Goal: Transaction & Acquisition: Purchase product/service

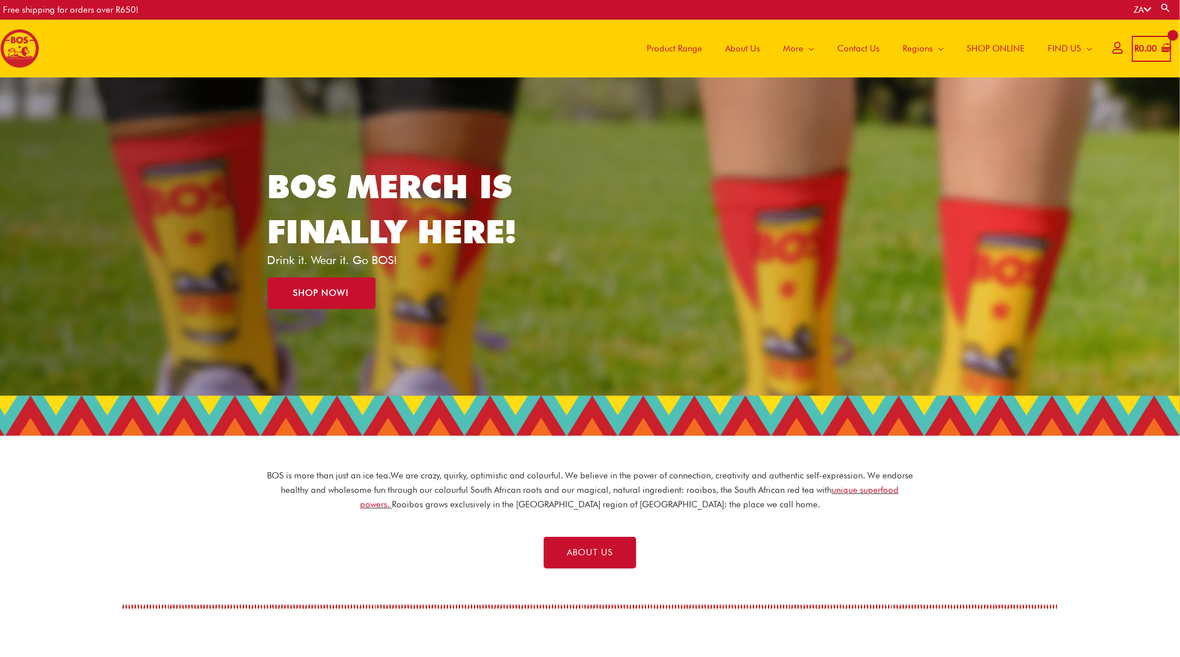
click at [664, 46] on span "Product Range" at bounding box center [674, 48] width 55 height 35
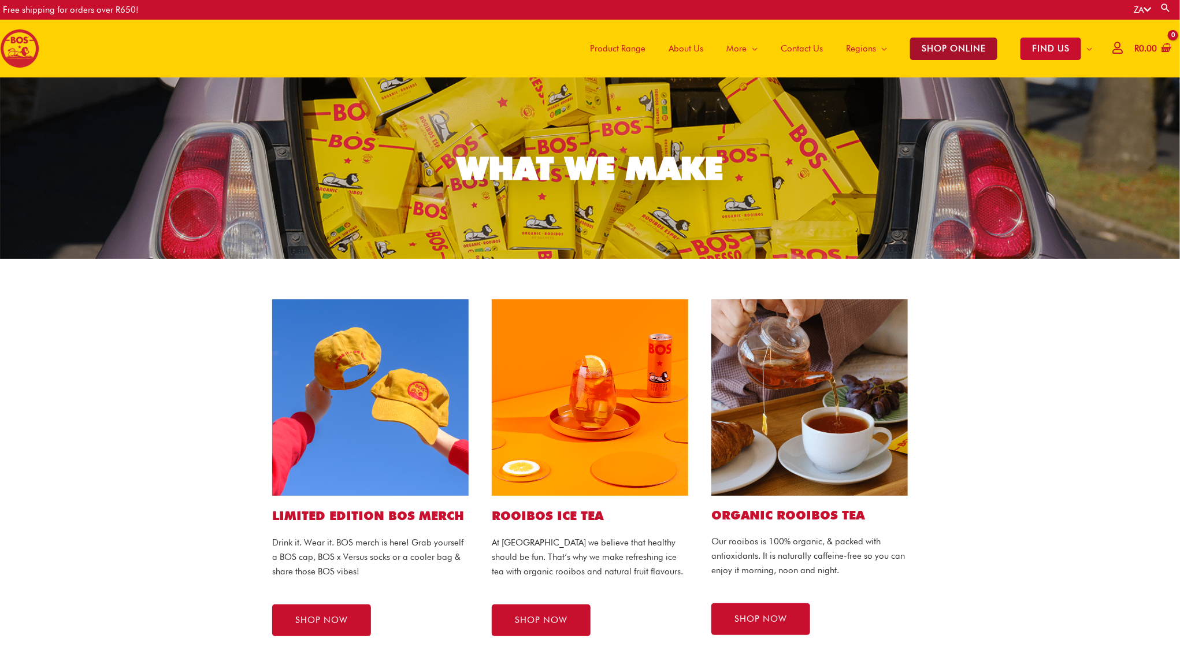
click at [968, 47] on span "SHOP ONLINE" at bounding box center [953, 49] width 87 height 23
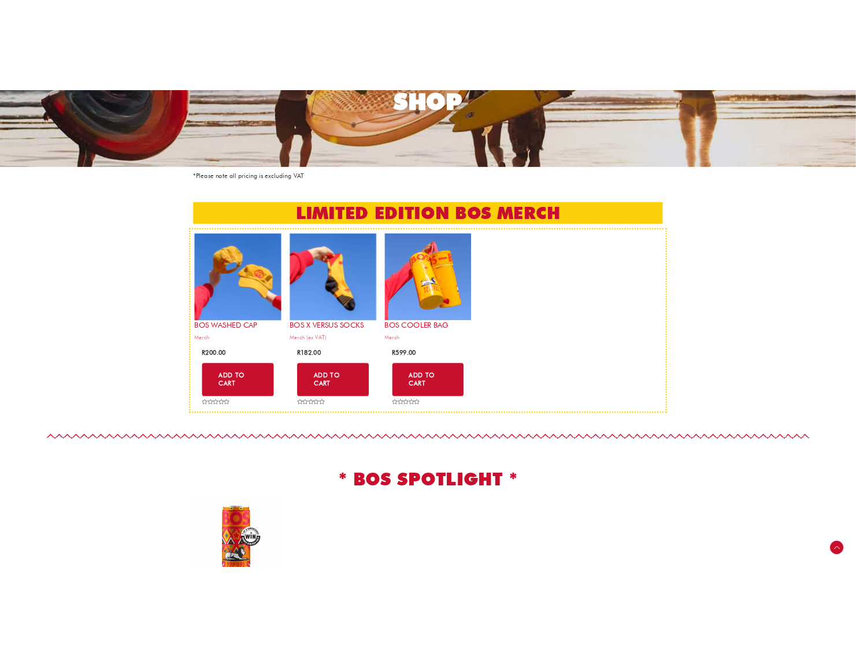
scroll to position [144, 0]
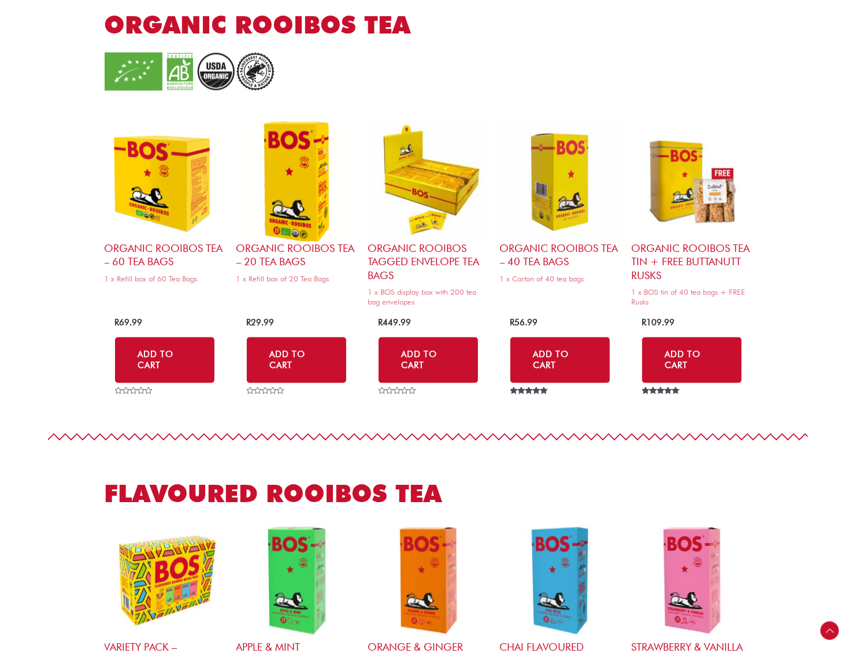
scroll to position [1011, 0]
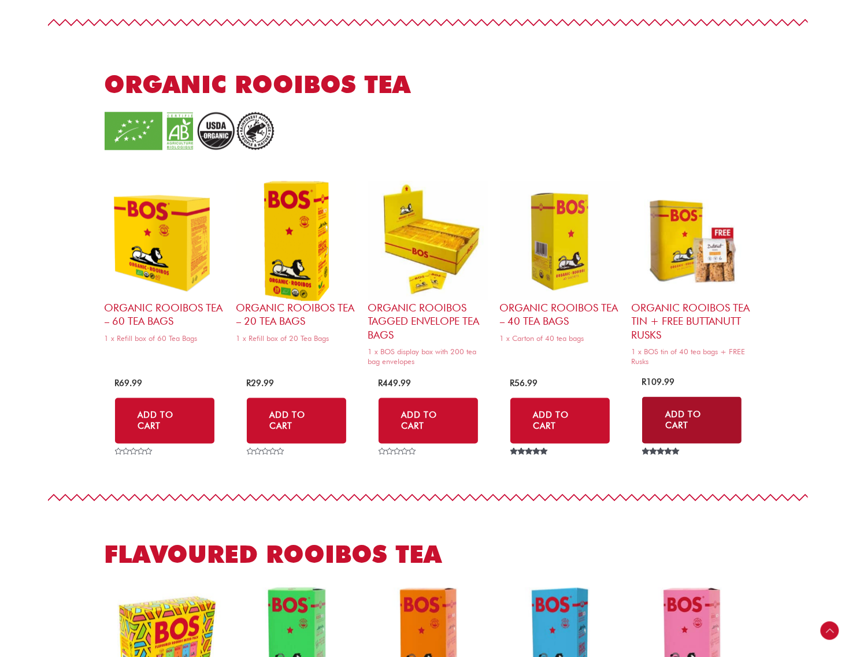
click at [677, 415] on link "Add to Cart" at bounding box center [691, 420] width 99 height 47
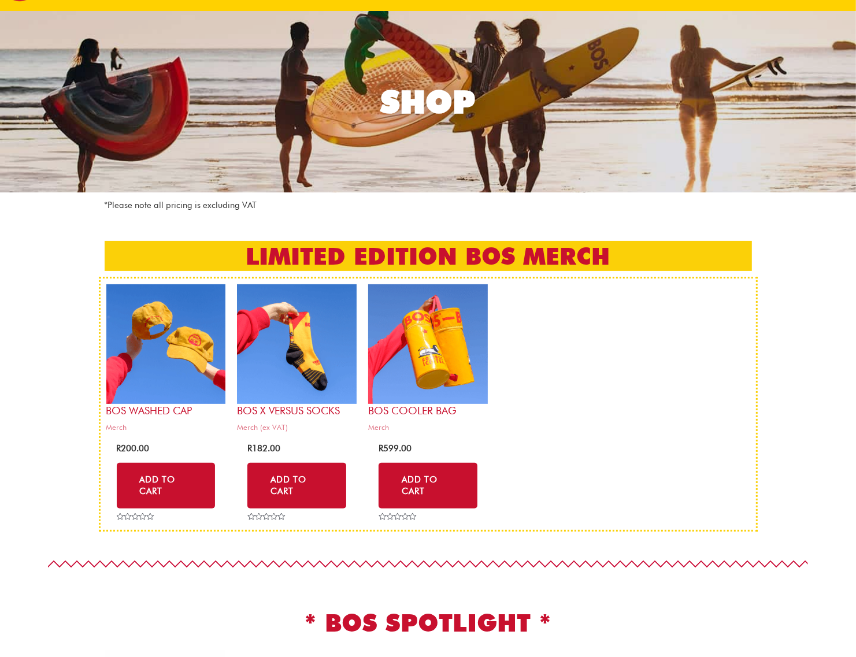
scroll to position [0, 0]
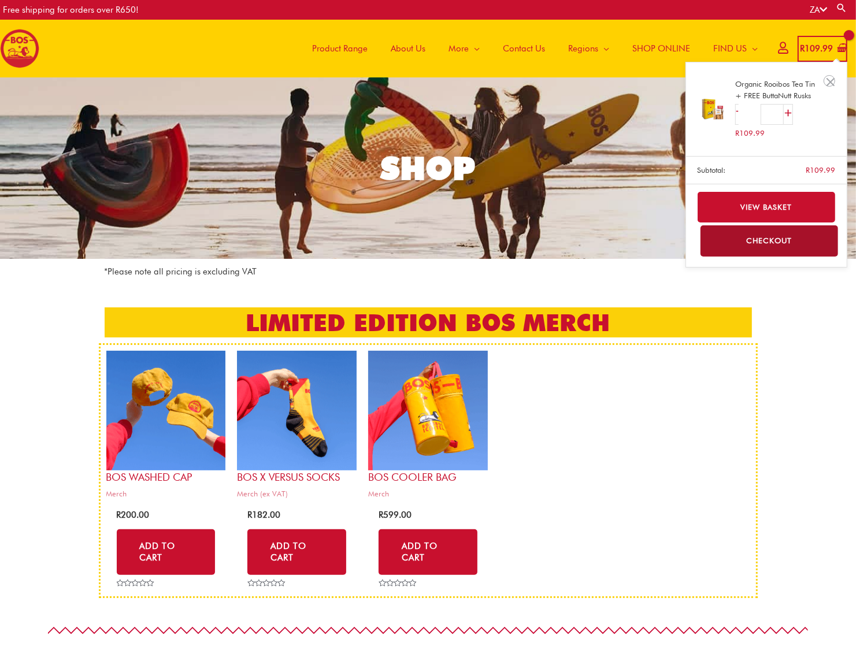
click at [818, 43] on bdi "R 109.99" at bounding box center [816, 48] width 33 height 10
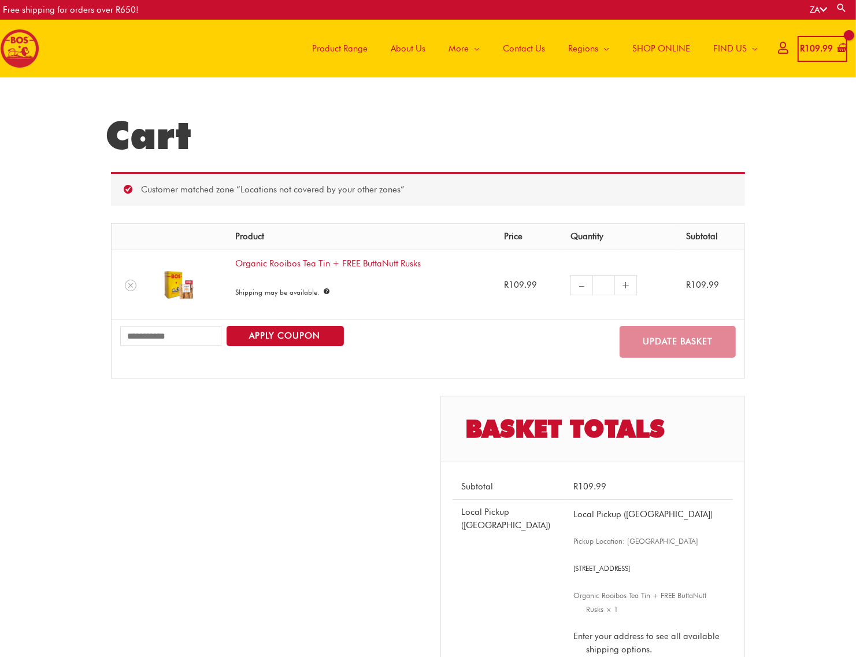
click at [761, 200] on div "Cart Customer matched zone “Locations not covered by your other zones” Remove i…" at bounding box center [428, 502] width 669 height 850
click at [619, 287] on link "+" at bounding box center [626, 285] width 22 height 20
click at [604, 282] on input "**" at bounding box center [603, 285] width 23 height 20
drag, startPoint x: 607, startPoint y: 285, endPoint x: 588, endPoint y: 284, distance: 19.1
click at [588, 284] on div "– Organic Rooibos Tea Tin + FREE ButtaNutt Rusks quantity ** +" at bounding box center [605, 285] width 70 height 20
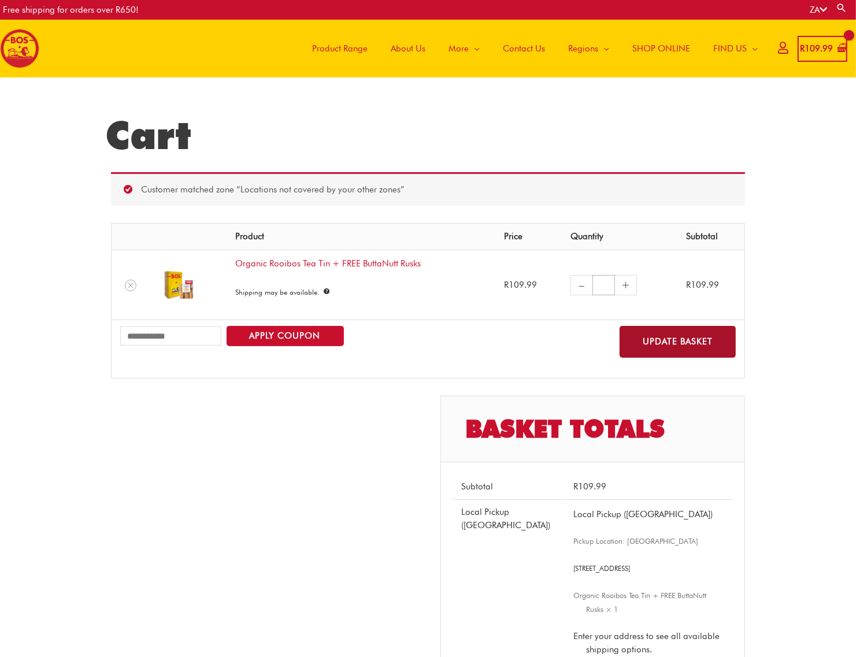
type input "**"
click at [707, 337] on button "Update basket" at bounding box center [678, 342] width 116 height 32
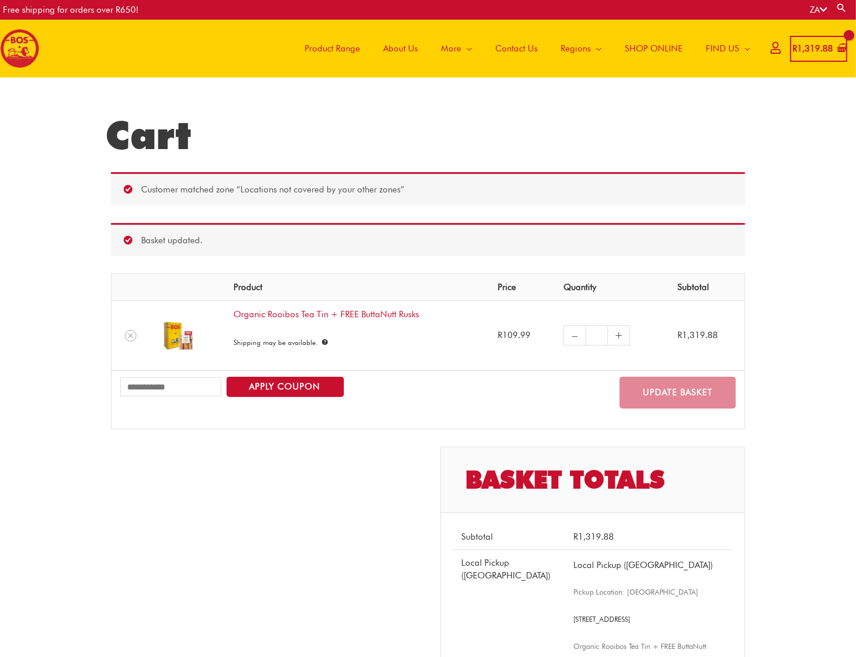
click at [659, 45] on span "SHOP ONLINE" at bounding box center [654, 48] width 58 height 35
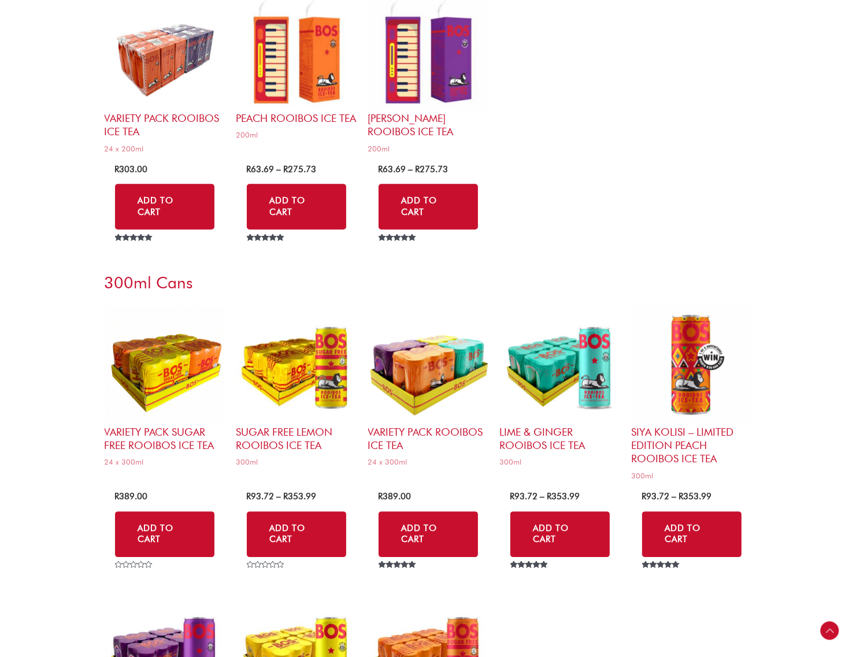
scroll to position [2456, 0]
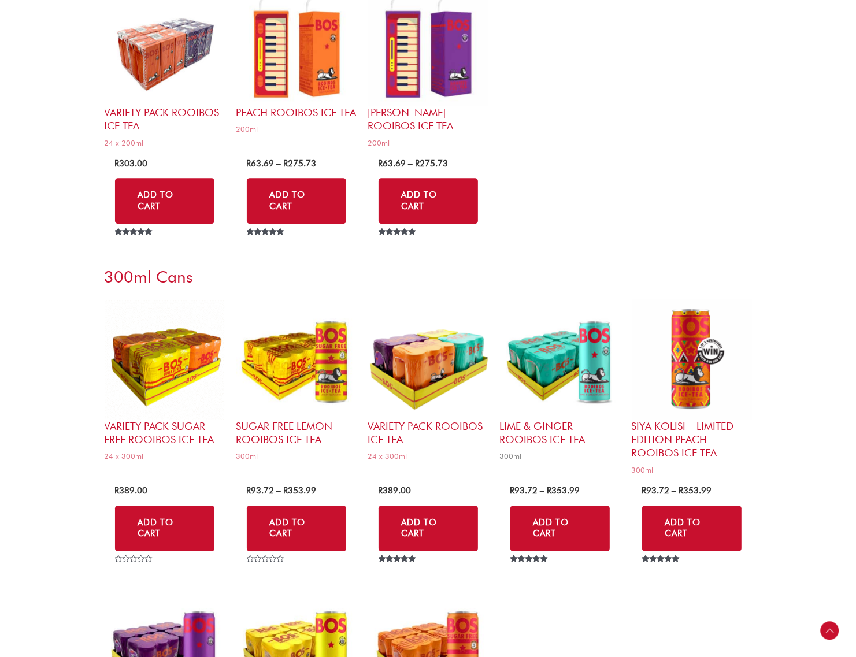
click at [553, 381] on img at bounding box center [560, 359] width 120 height 120
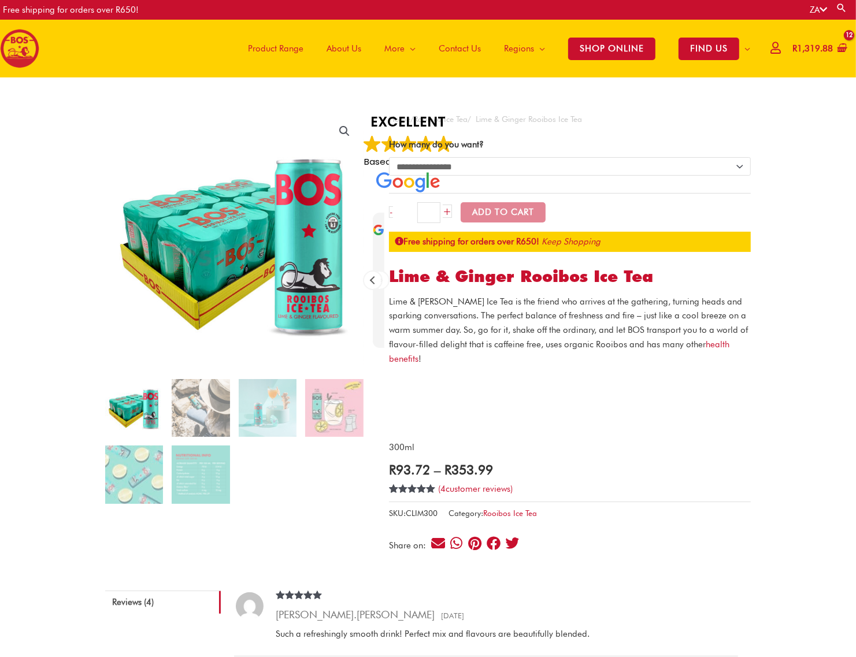
click at [407, 213] on div "- Lime & Ginger Rooibos Ice Tea quantity * +" at bounding box center [420, 212] width 62 height 21
click at [392, 214] on link "-" at bounding box center [391, 212] width 4 height 12
click at [392, 221] on div "- Lime & Ginger Rooibos Ice Tea quantity * +" at bounding box center [420, 212] width 62 height 21
click at [392, 216] on link "-" at bounding box center [391, 212] width 4 height 12
click at [429, 210] on input "*" at bounding box center [428, 212] width 23 height 21
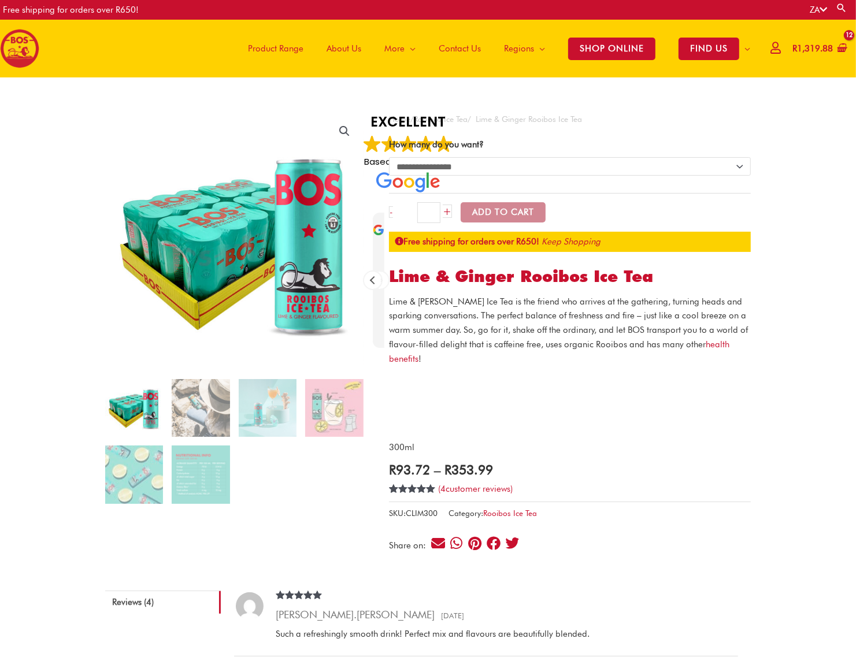
click at [480, 212] on button "Add to Cart" at bounding box center [503, 212] width 85 height 20
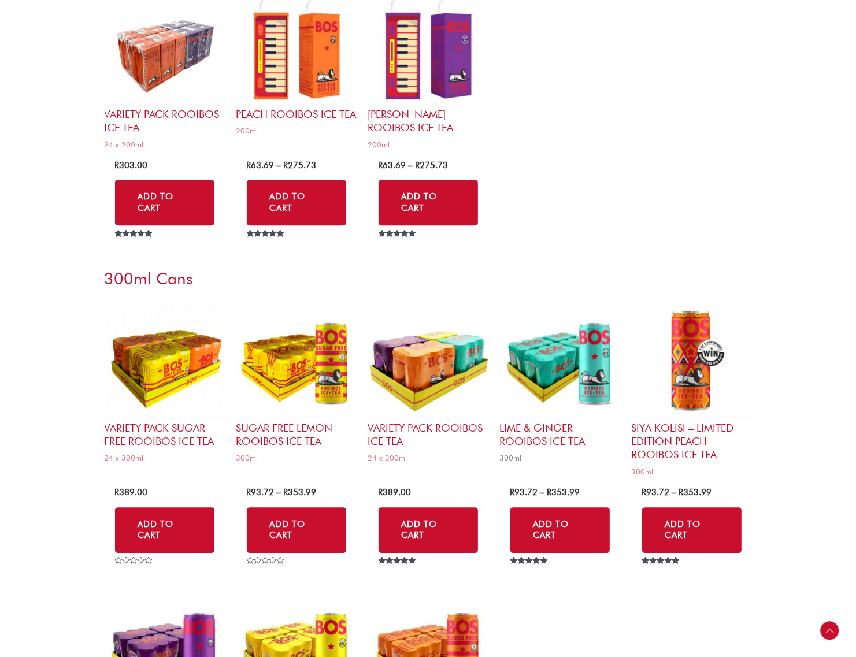
scroll to position [2456, 0]
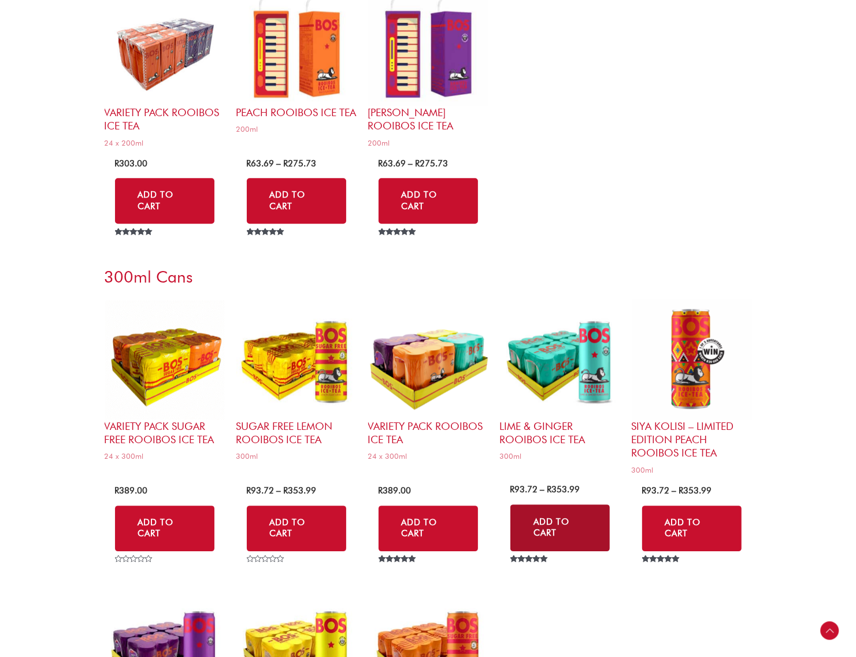
click at [562, 529] on link "Add to Cart" at bounding box center [559, 528] width 99 height 47
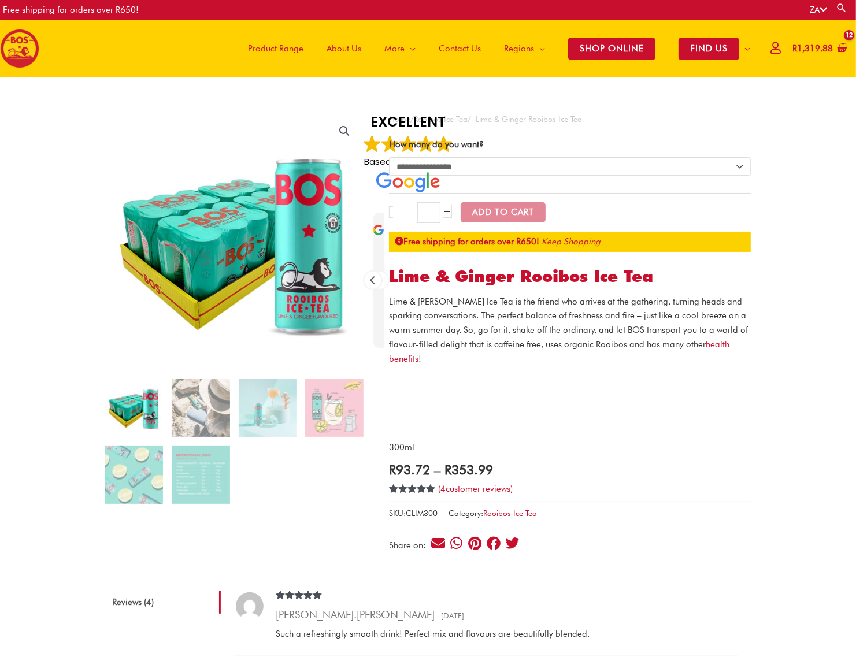
click at [451, 212] on link "+" at bounding box center [447, 211] width 9 height 13
click at [448, 212] on link "+" at bounding box center [447, 211] width 9 height 13
click at [445, 218] on link "+" at bounding box center [447, 211] width 9 height 13
click at [434, 217] on input "*" at bounding box center [428, 212] width 23 height 21
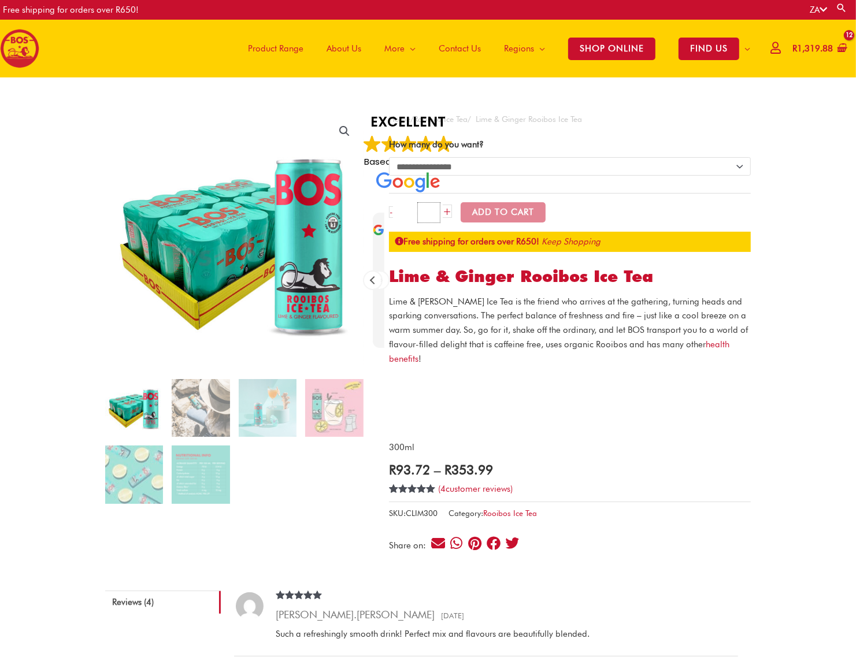
click at [434, 217] on input "*" at bounding box center [428, 212] width 23 height 21
click at [732, 172] on select "**********" at bounding box center [570, 166] width 362 height 18
select select "**********"
click at [389, 157] on select "**********" at bounding box center [570, 166] width 362 height 18
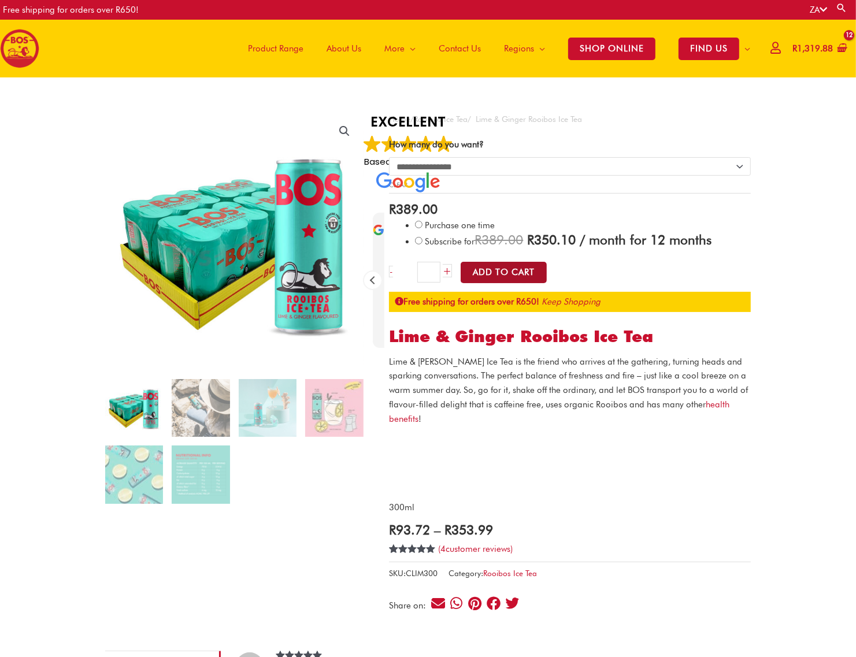
click at [507, 270] on button "Add to Cart" at bounding box center [504, 272] width 86 height 21
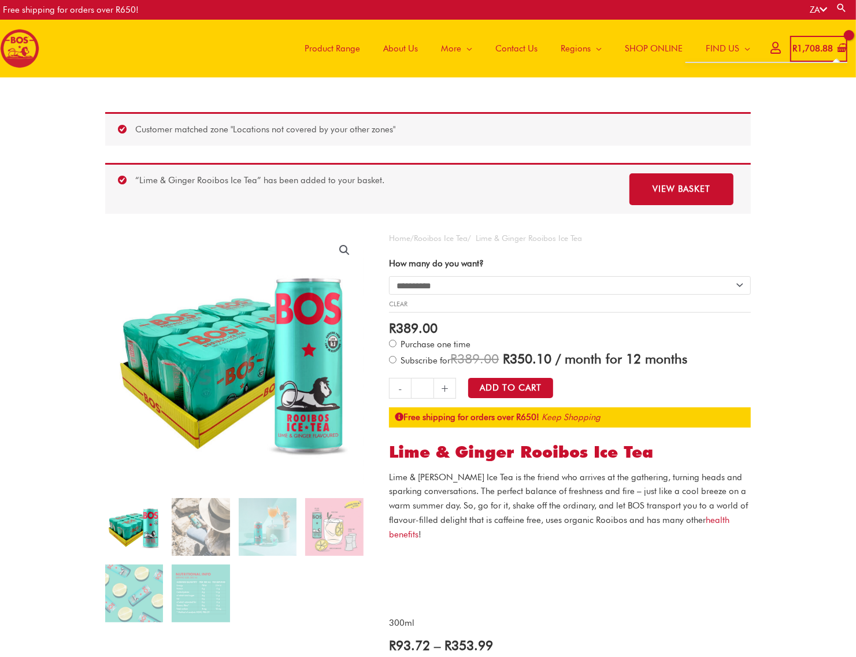
click at [808, 45] on bdi "R 1,708.88" at bounding box center [812, 48] width 40 height 10
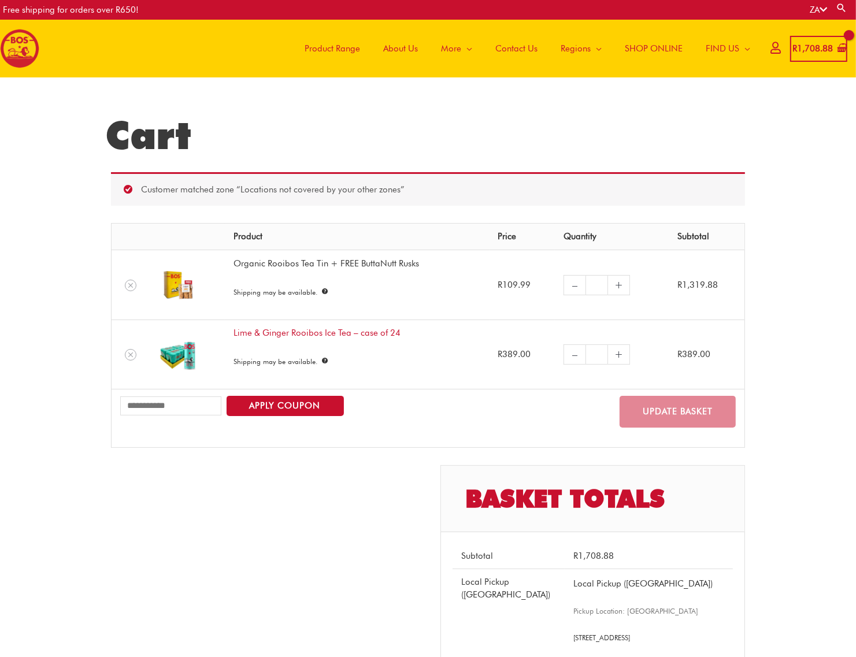
click at [303, 266] on link "Organic Rooibos Tea Tin + FREE ButtaNutt Rusks" at bounding box center [326, 263] width 186 height 10
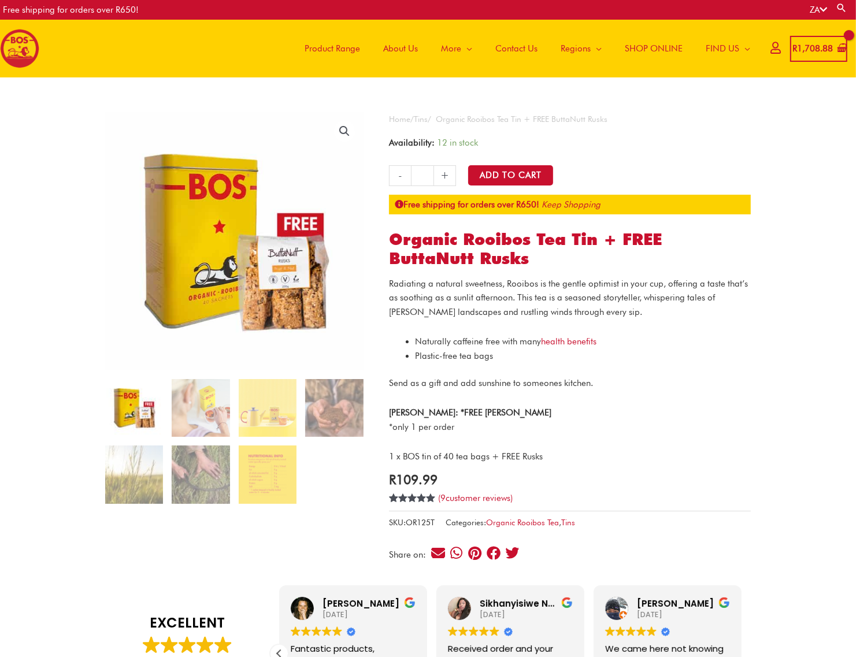
click at [625, 47] on span "SHOP ONLINE" at bounding box center [654, 48] width 58 height 35
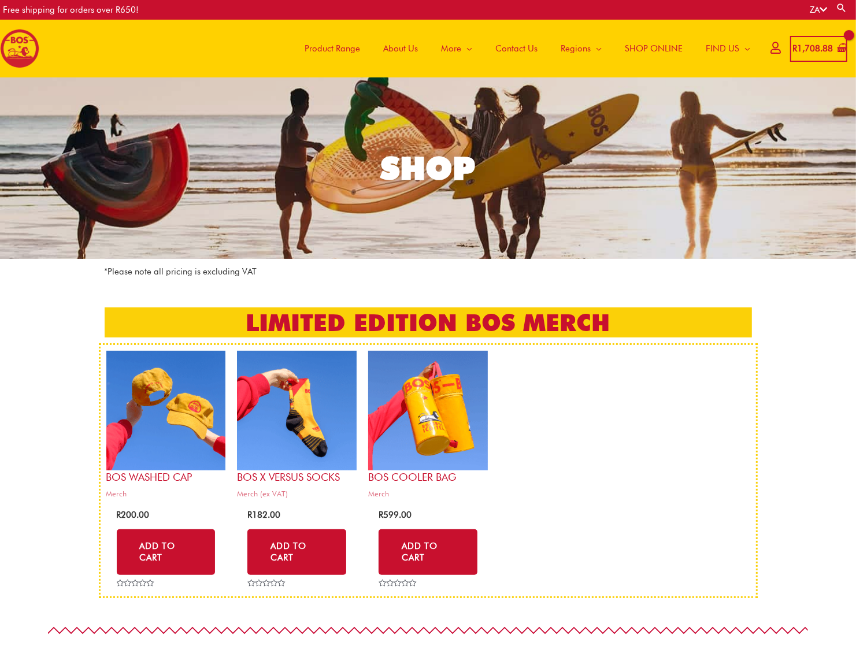
click at [655, 39] on span "SHOP ONLINE" at bounding box center [654, 48] width 58 height 35
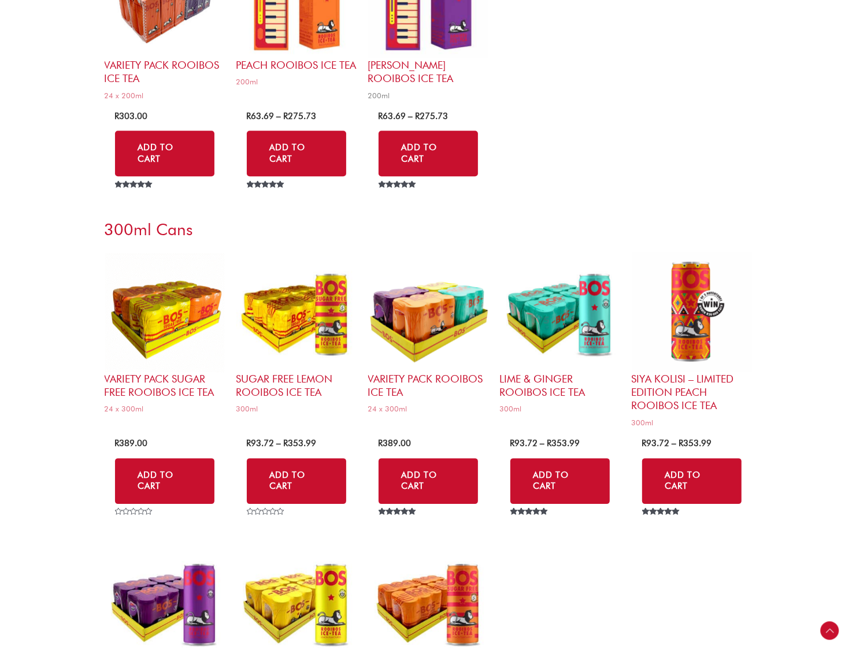
scroll to position [2529, 0]
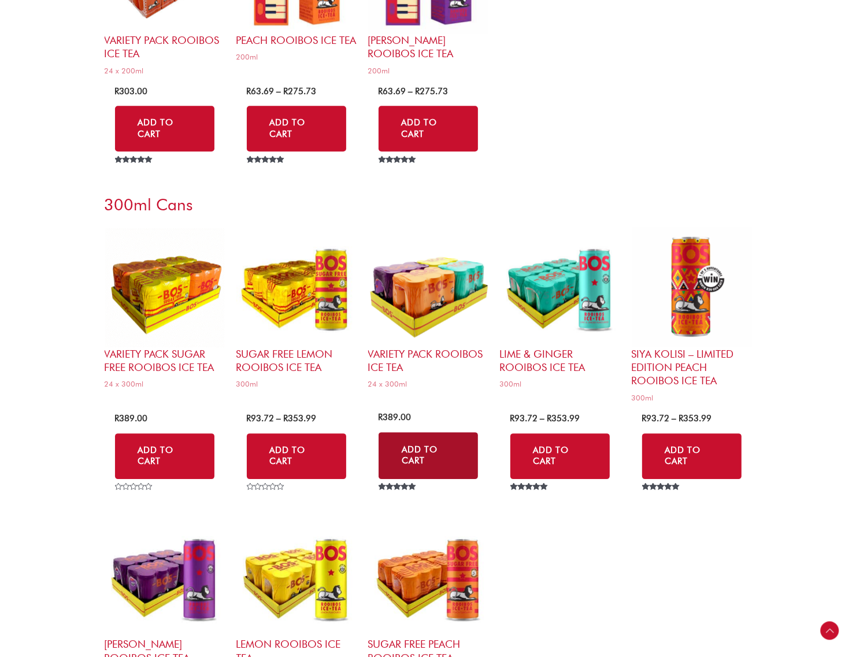
click at [432, 457] on link "Add to Cart" at bounding box center [428, 455] width 99 height 47
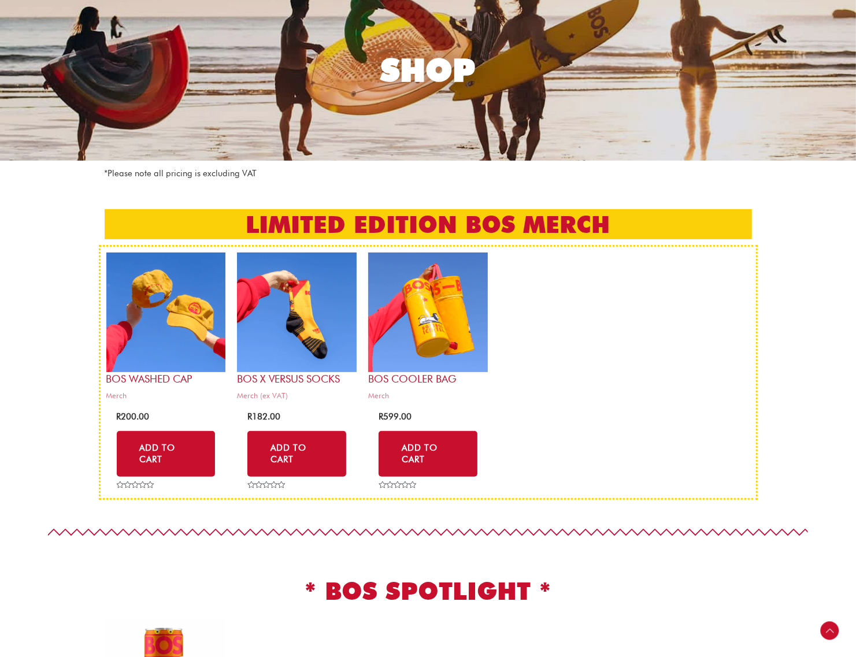
scroll to position [0, 0]
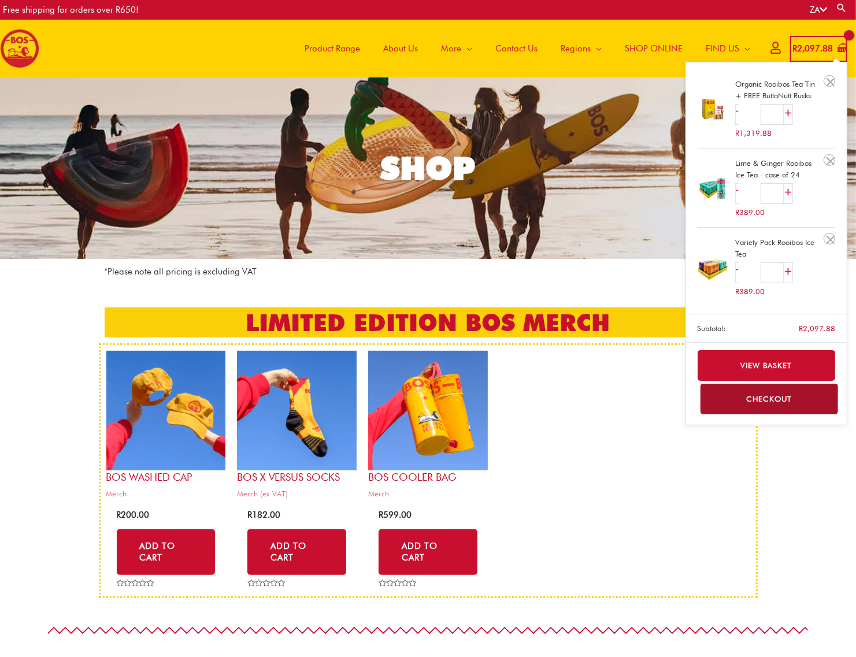
click at [795, 45] on bdi "R 2,097.88" at bounding box center [812, 48] width 40 height 10
click at [752, 263] on div "- Variety Pack Rooibos Ice Tea quantity * +" at bounding box center [763, 272] width 57 height 21
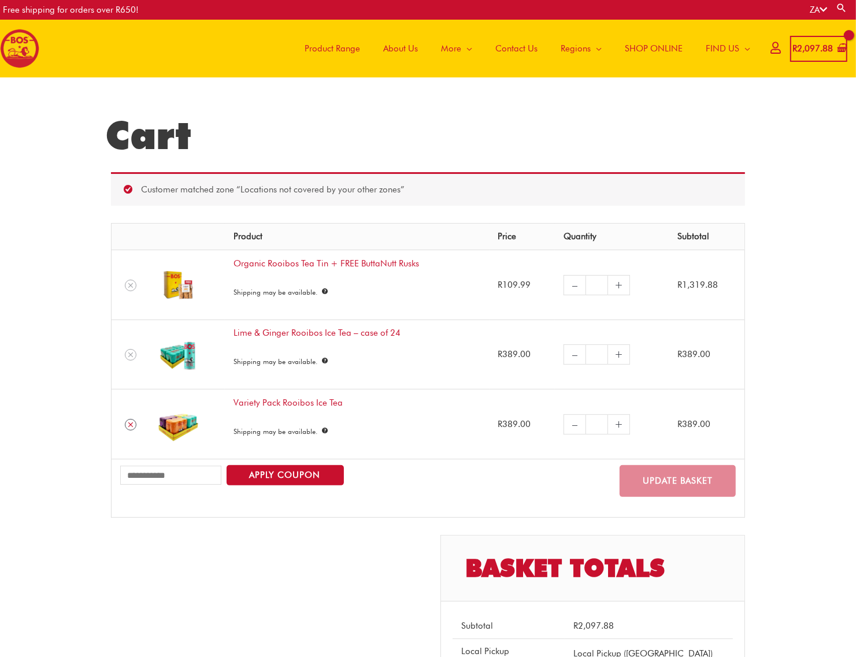
click at [125, 425] on link "Remove Variety Pack Rooibos Ice Tea from cart" at bounding box center [131, 425] width 12 height 12
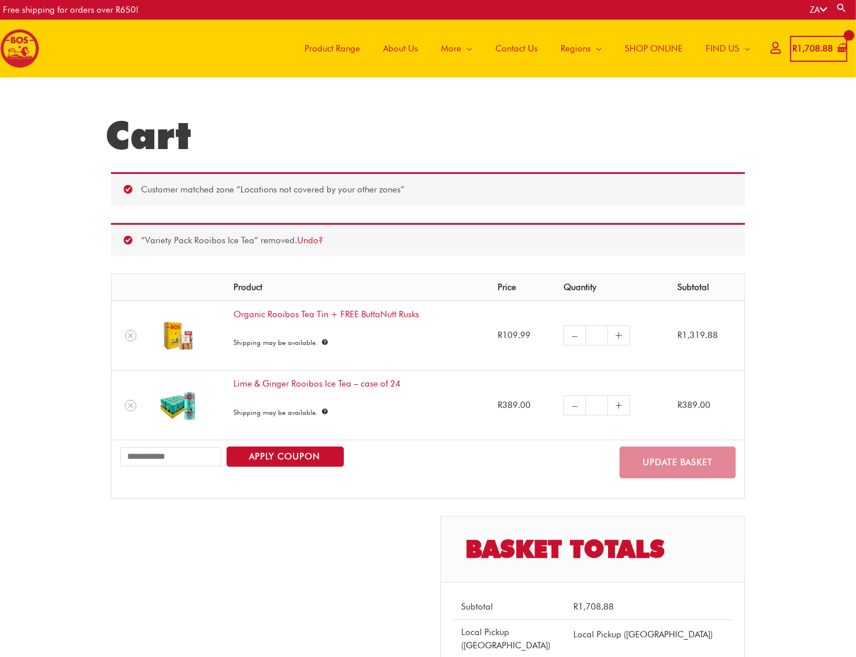
click at [642, 47] on span "SHOP ONLINE" at bounding box center [654, 48] width 58 height 35
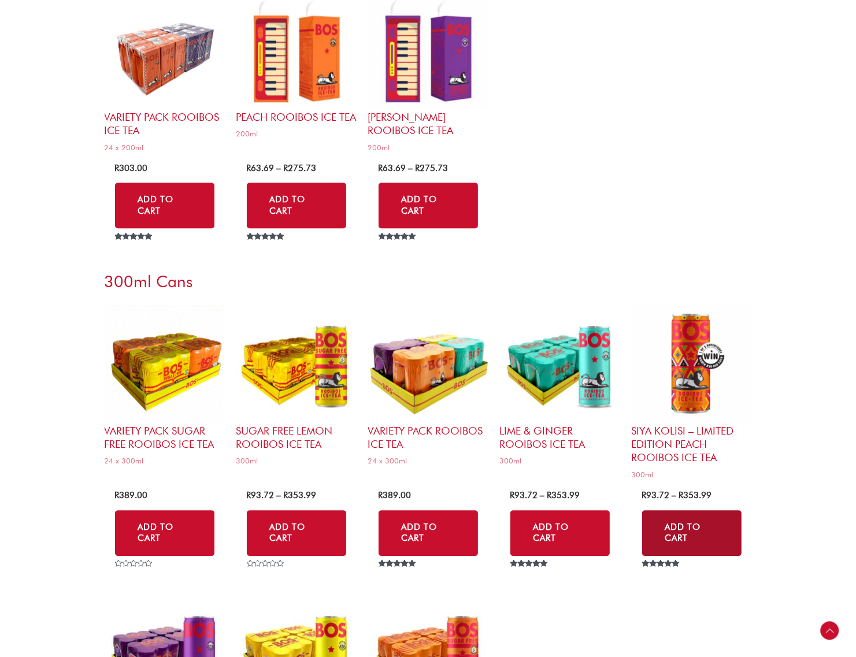
scroll to position [2456, 0]
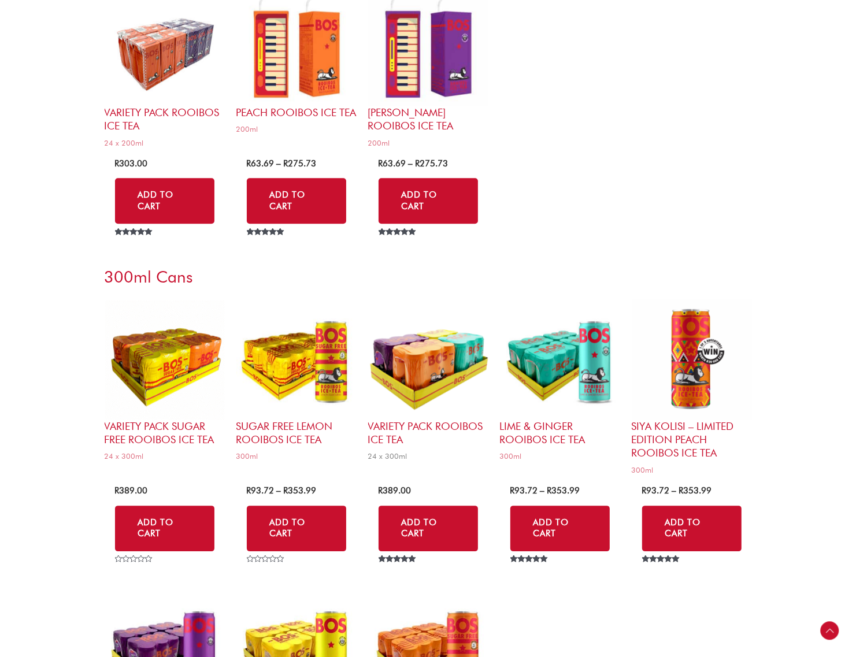
click at [406, 426] on h2 "Variety Pack Rooibos Ice Tea" at bounding box center [428, 433] width 120 height 27
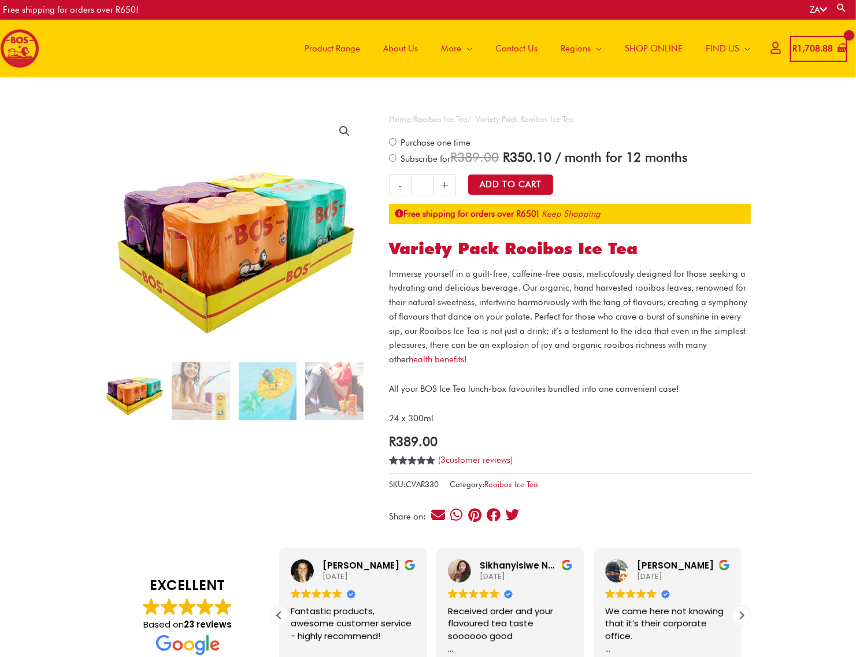
click at [438, 144] on span "Purchase one time" at bounding box center [435, 143] width 72 height 10
click at [431, 131] on div "**********" at bounding box center [570, 320] width 362 height 416
click at [434, 114] on link "Rooibos Ice Tea" at bounding box center [441, 118] width 54 height 9
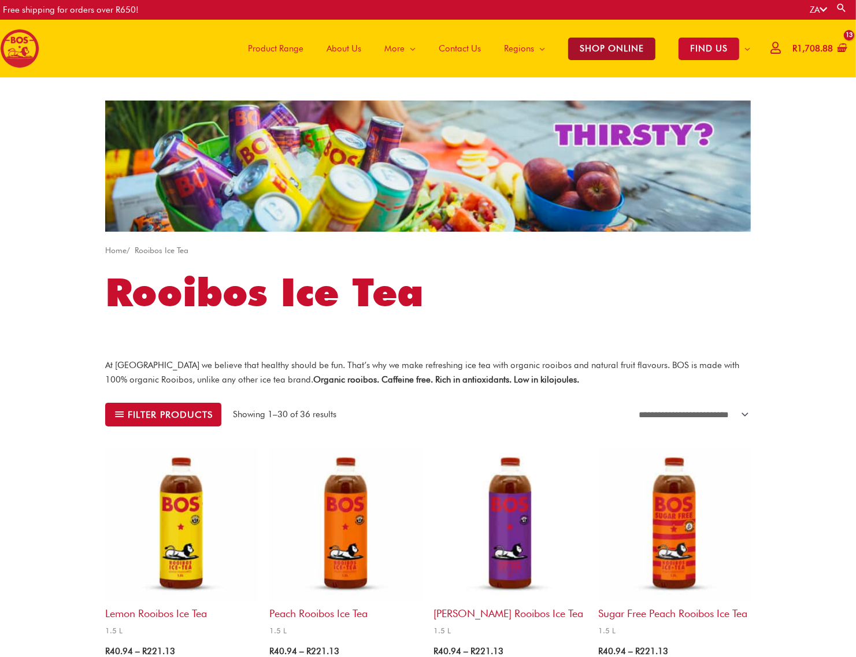
click at [594, 50] on span "SHOP ONLINE" at bounding box center [611, 49] width 87 height 23
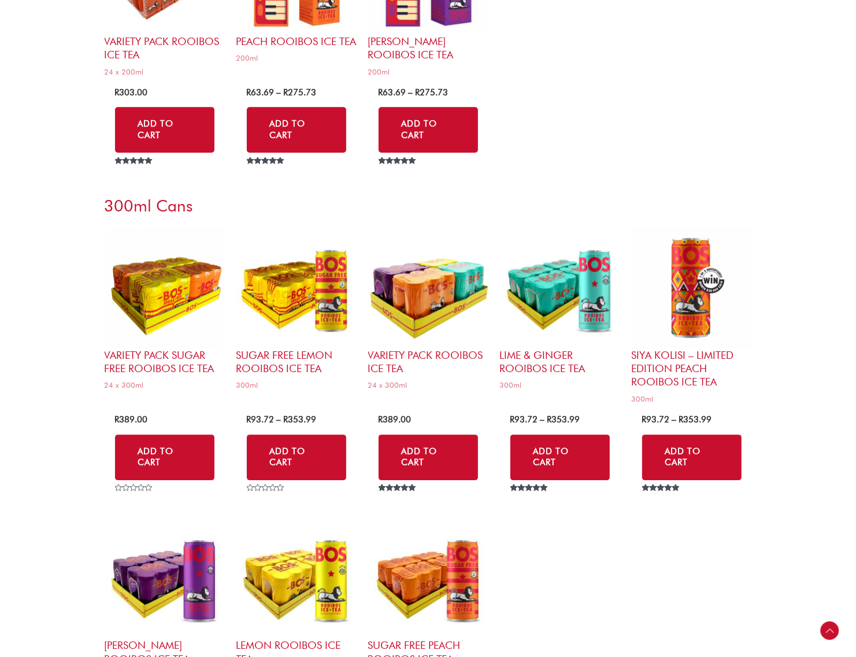
scroll to position [2529, 0]
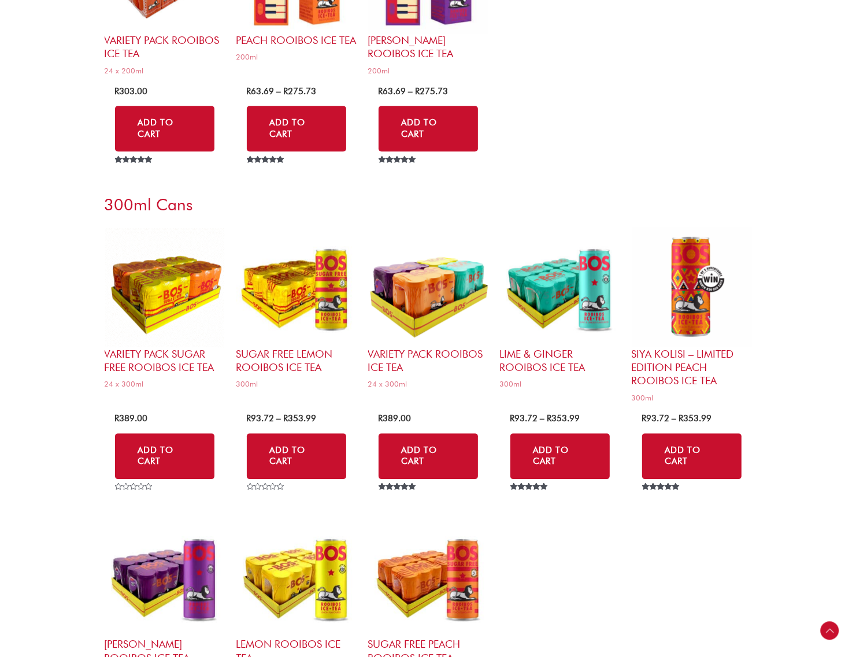
click at [406, 431] on div "Add to Cart" at bounding box center [428, 456] width 99 height 54
click at [403, 262] on img at bounding box center [428, 287] width 120 height 120
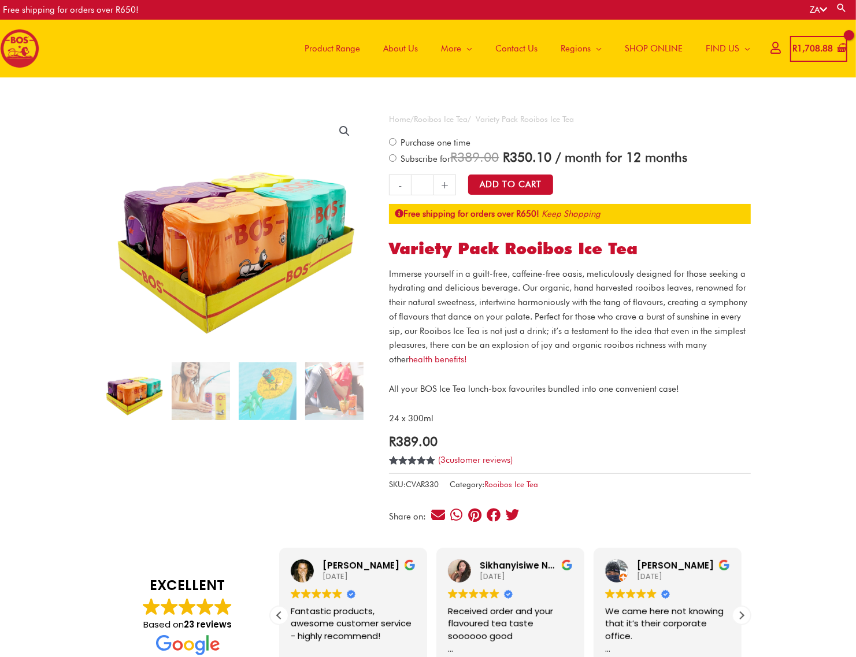
click at [445, 186] on link "+" at bounding box center [445, 185] width 22 height 21
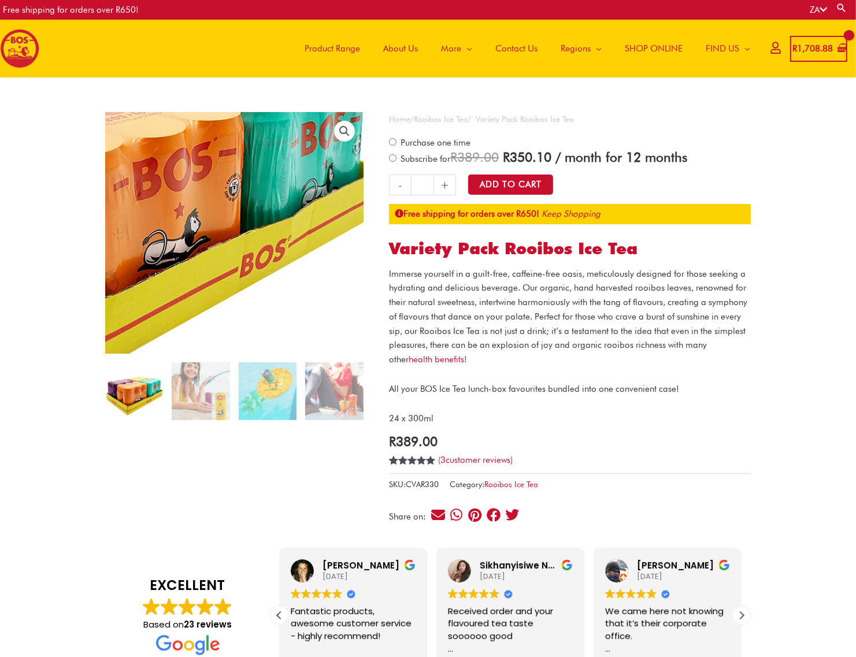
click at [330, 287] on img at bounding box center [133, 174] width 534 height 499
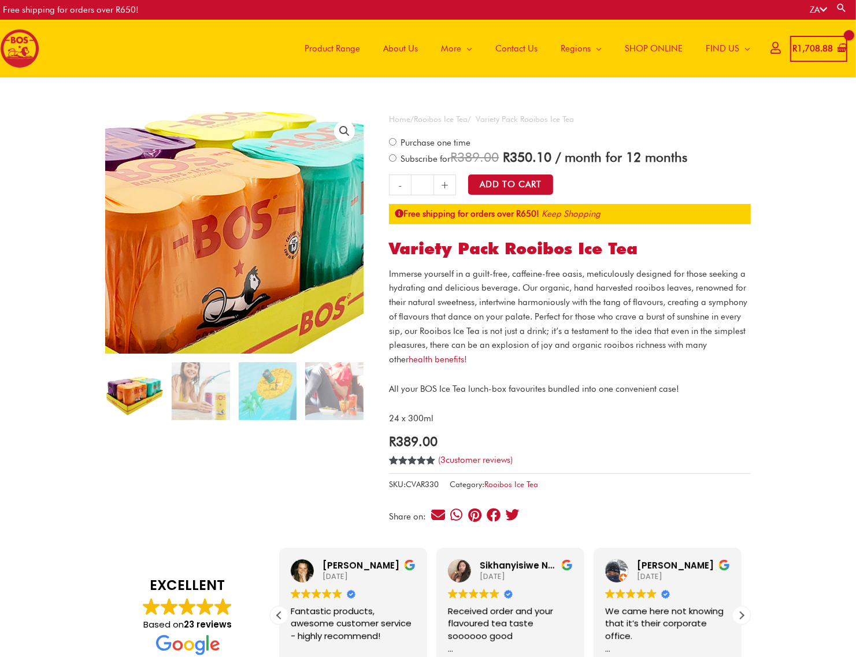
click at [273, 233] on img at bounding box center [192, 232] width 534 height 499
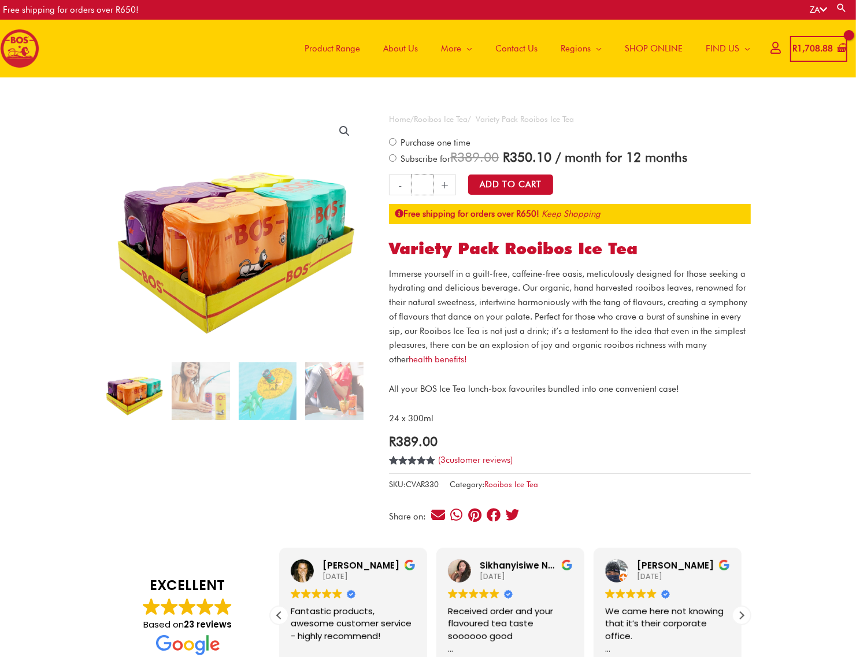
drag, startPoint x: 427, startPoint y: 183, endPoint x: 420, endPoint y: 183, distance: 6.4
click at [420, 183] on input "*" at bounding box center [422, 185] width 23 height 21
type input "*"
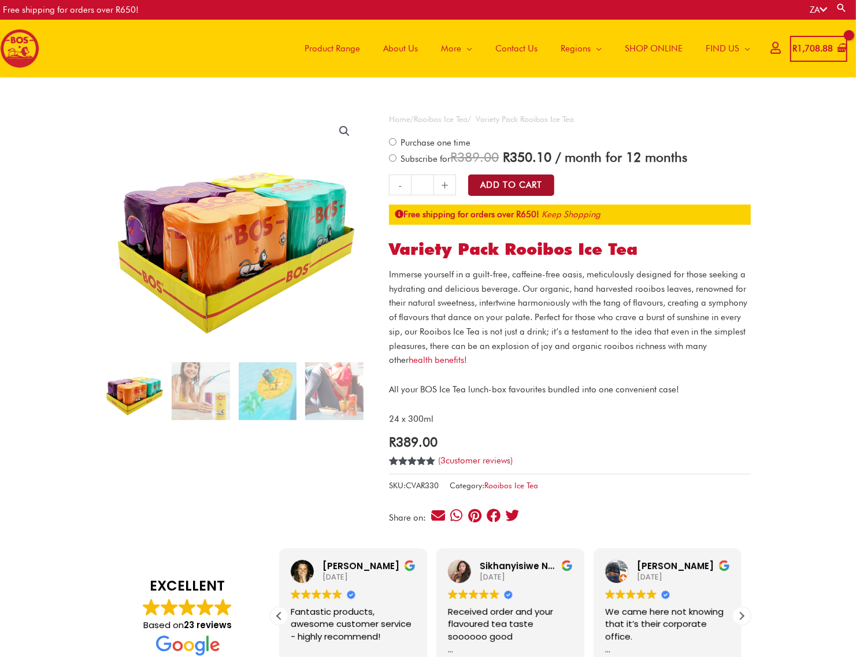
click at [516, 186] on button "Add to Cart" at bounding box center [511, 185] width 86 height 21
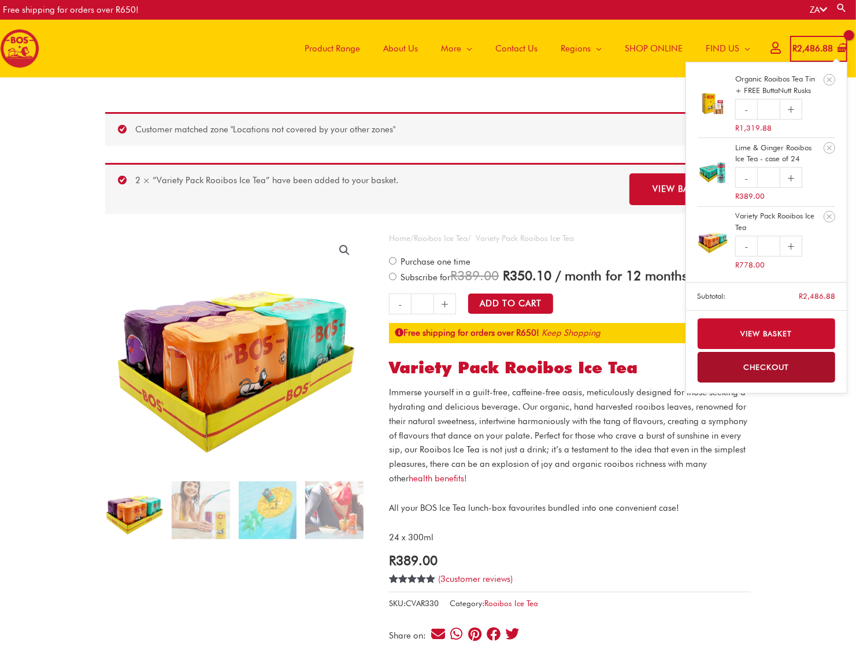
click at [811, 48] on bdi "R 2,486.88" at bounding box center [812, 48] width 40 height 10
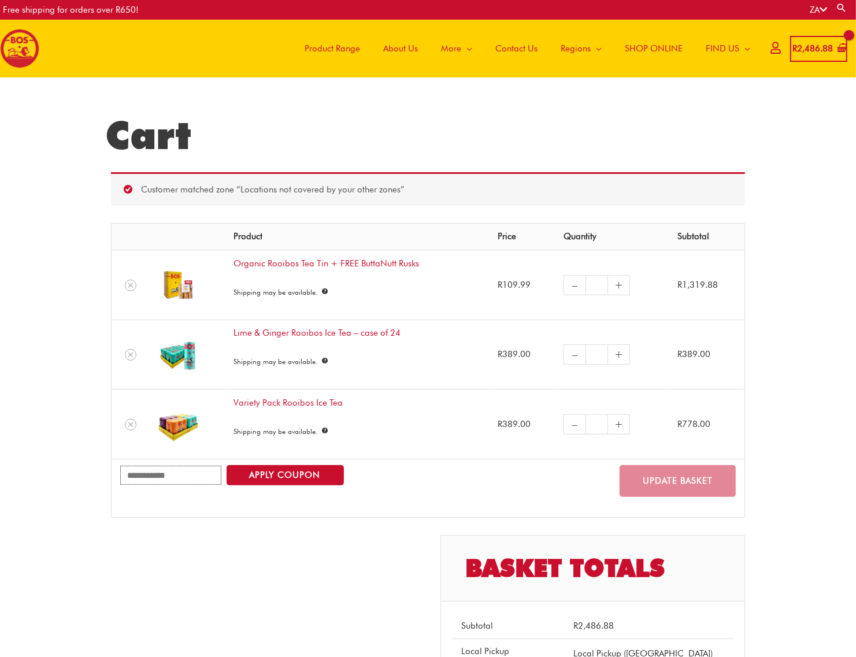
click at [134, 478] on input "Coupon:" at bounding box center [170, 475] width 101 height 19
type input "**********"
click at [272, 477] on button "Apply coupon" at bounding box center [285, 475] width 117 height 20
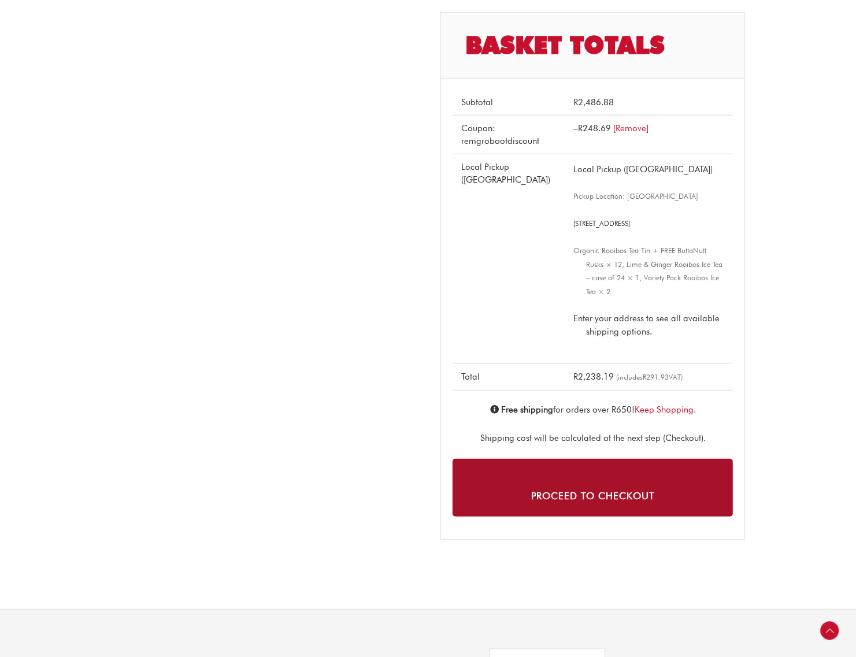
scroll to position [578, 0]
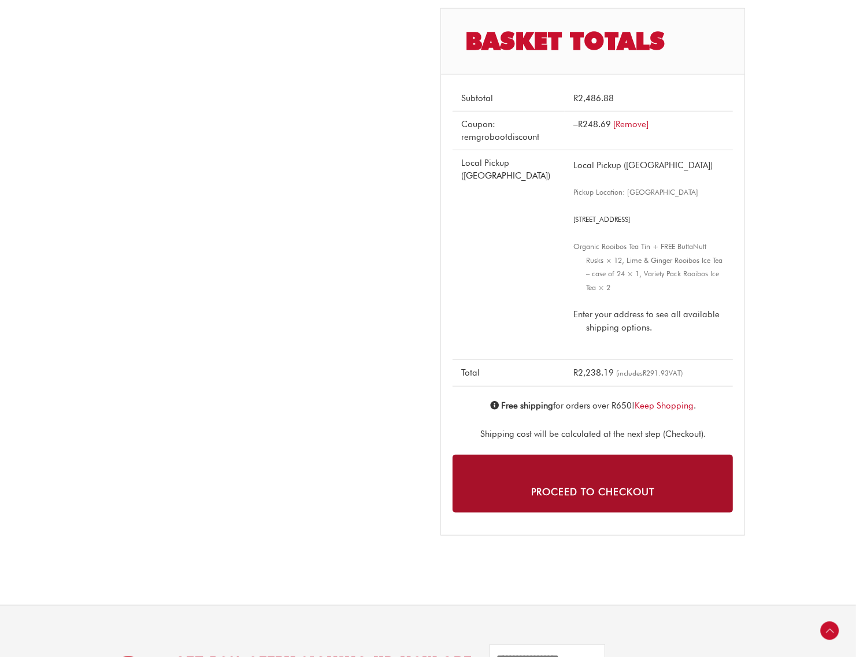
click at [604, 498] on link "Proceed to checkout" at bounding box center [593, 483] width 280 height 57
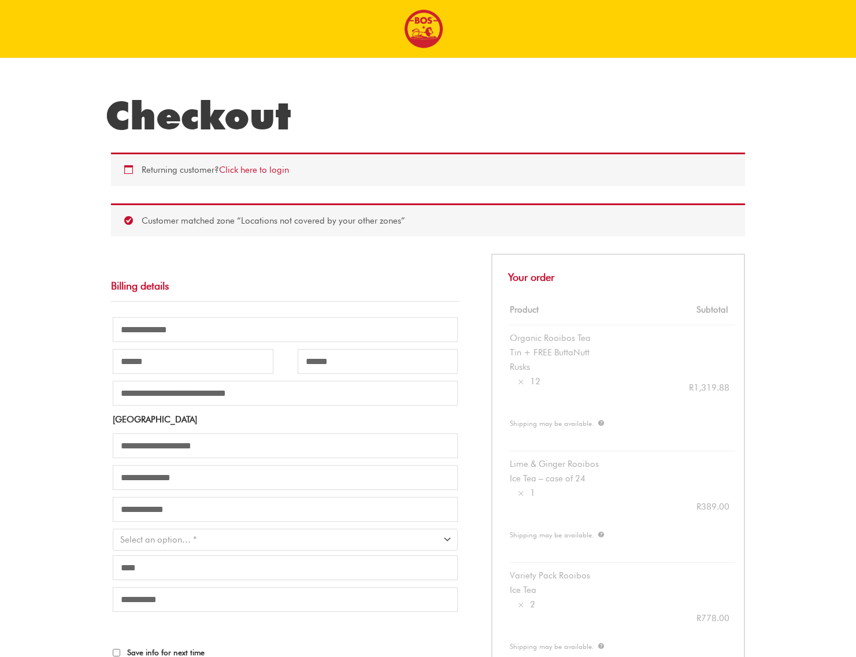
select select "**"
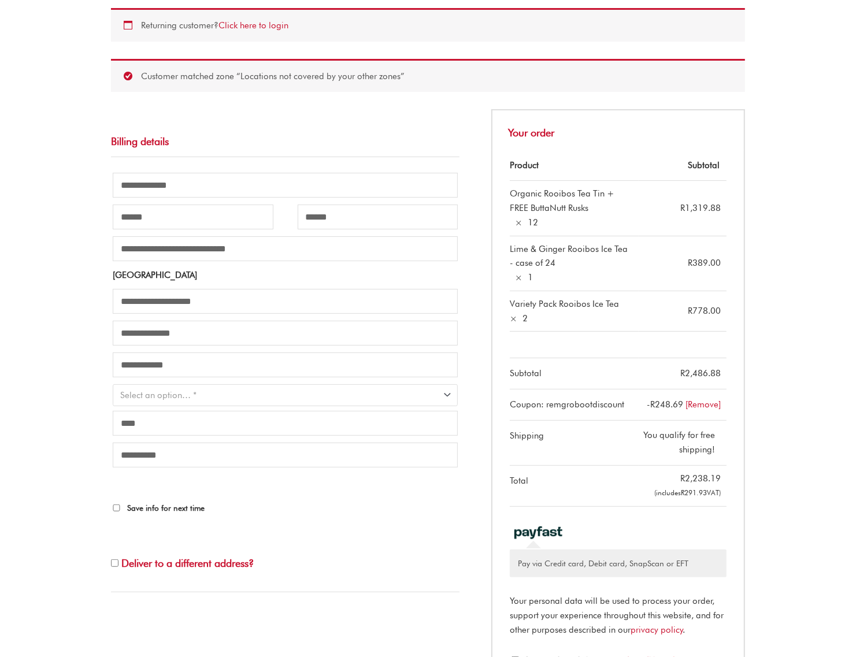
scroll to position [217, 0]
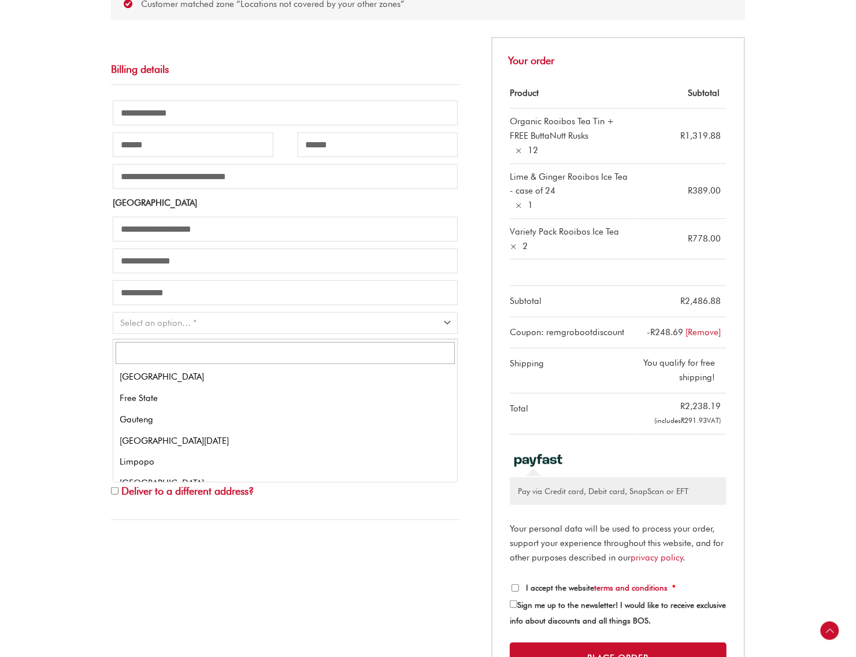
click at [444, 329] on span "Province" at bounding box center [450, 321] width 15 height 15
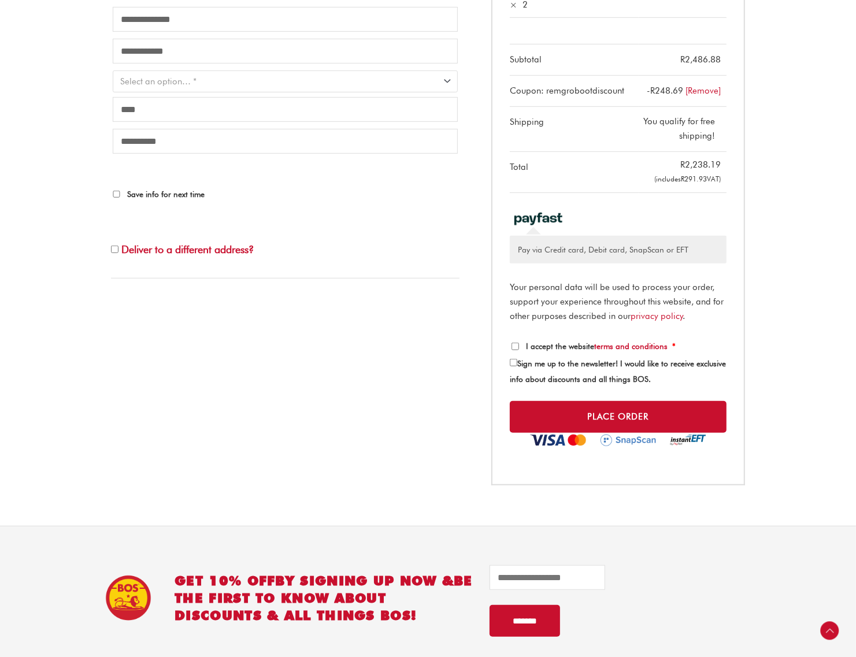
scroll to position [433, 0]
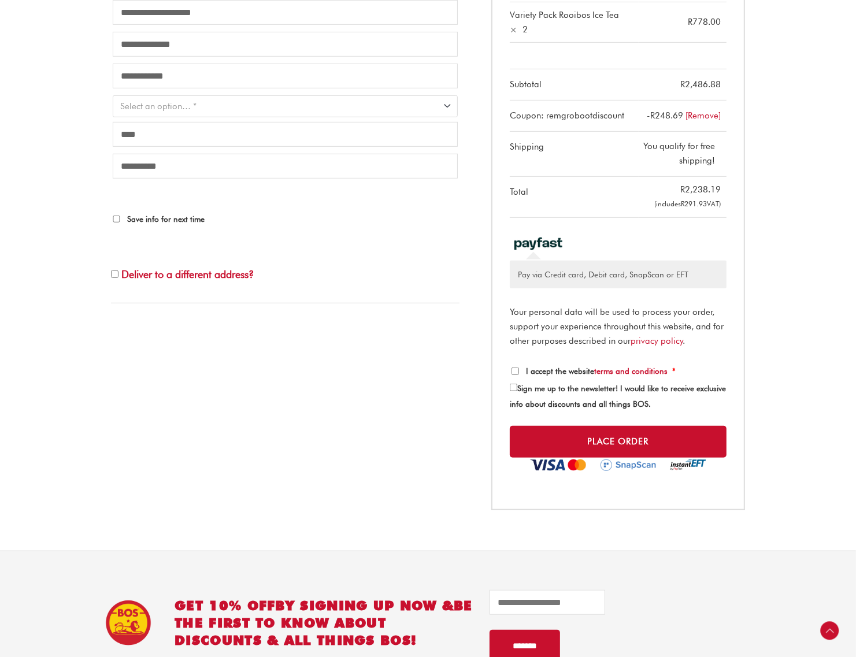
click at [516, 385] on span "Sign me up to the newsletter! I would like to receive exclusive info about disc…" at bounding box center [618, 396] width 216 height 25
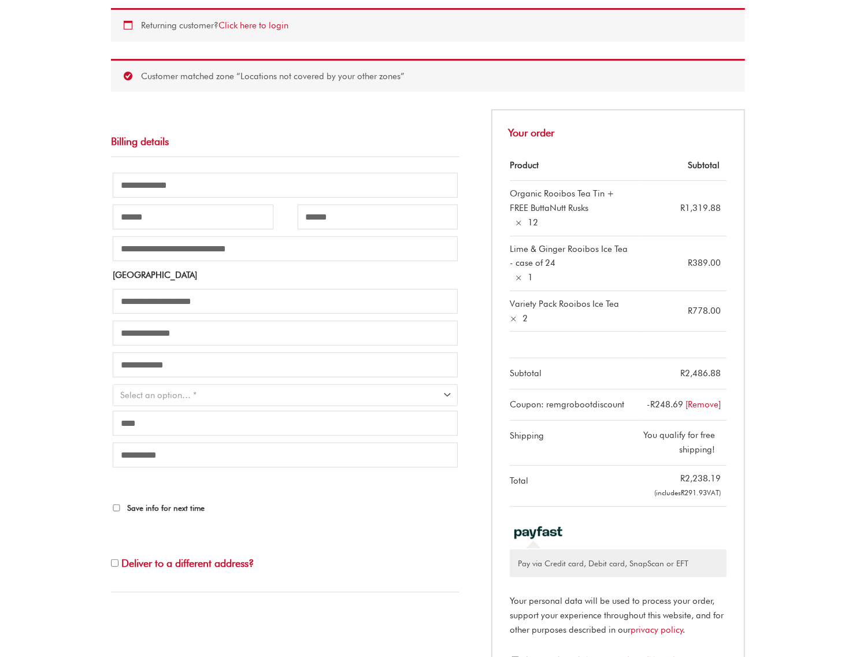
scroll to position [72, 0]
